Goal: Find specific page/section: Find specific page/section

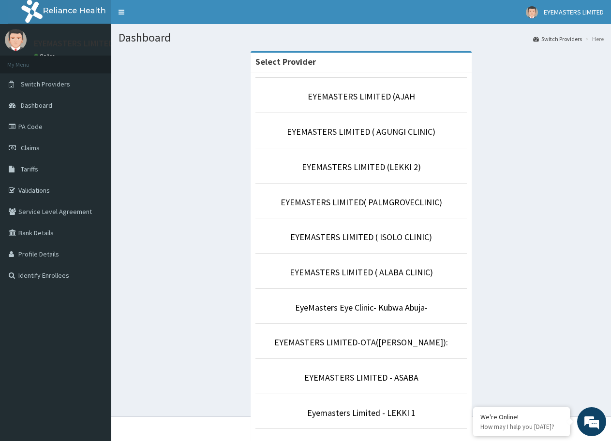
click at [347, 208] on p "EYEMASTERS LIMITED( PALMGROVECLINIC)" at bounding box center [360, 202] width 211 height 13
click at [347, 205] on link "EYEMASTERS LIMITED( PALMGROVECLINIC)" at bounding box center [360, 202] width 161 height 11
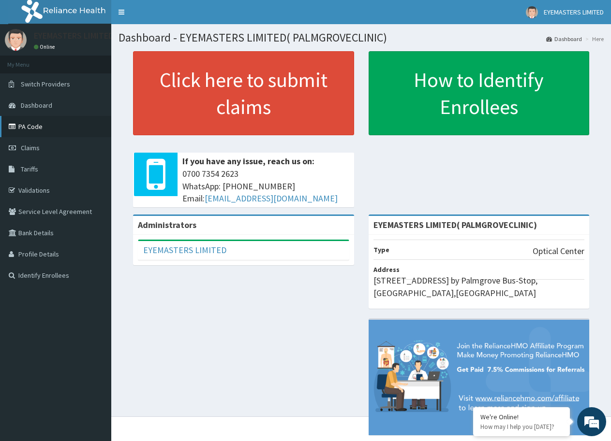
click at [30, 122] on link "PA Code" at bounding box center [55, 126] width 111 height 21
